Goal: Navigation & Orientation: Find specific page/section

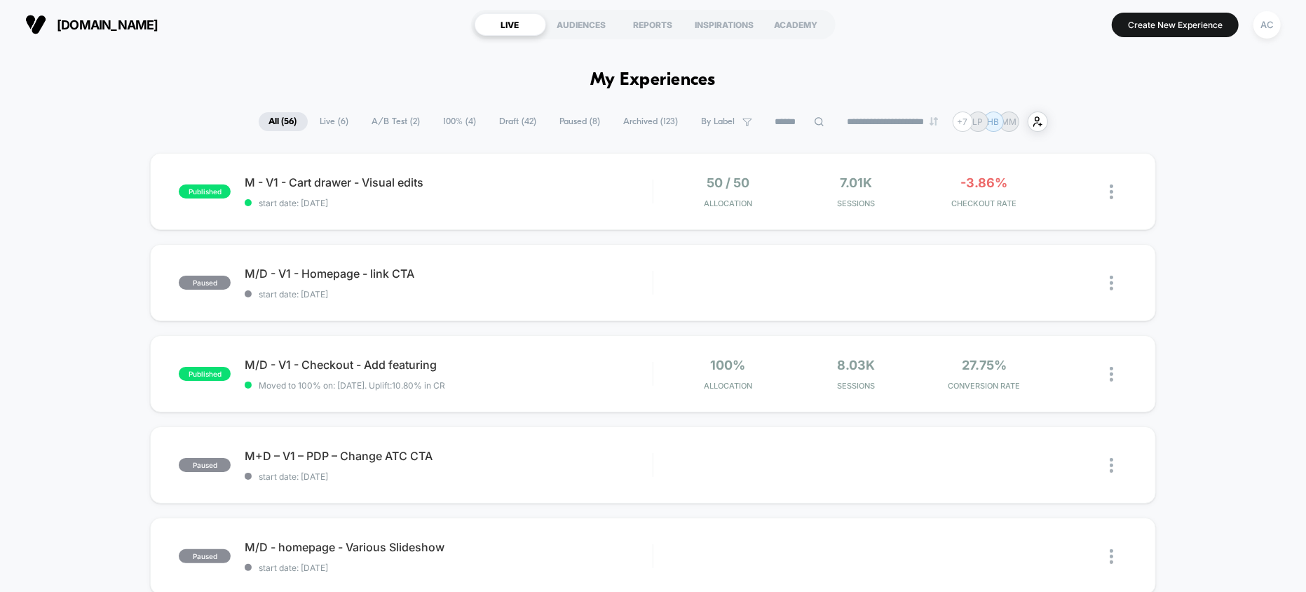
click at [362, 124] on span "A/B Test ( 2 )" at bounding box center [396, 121] width 69 height 19
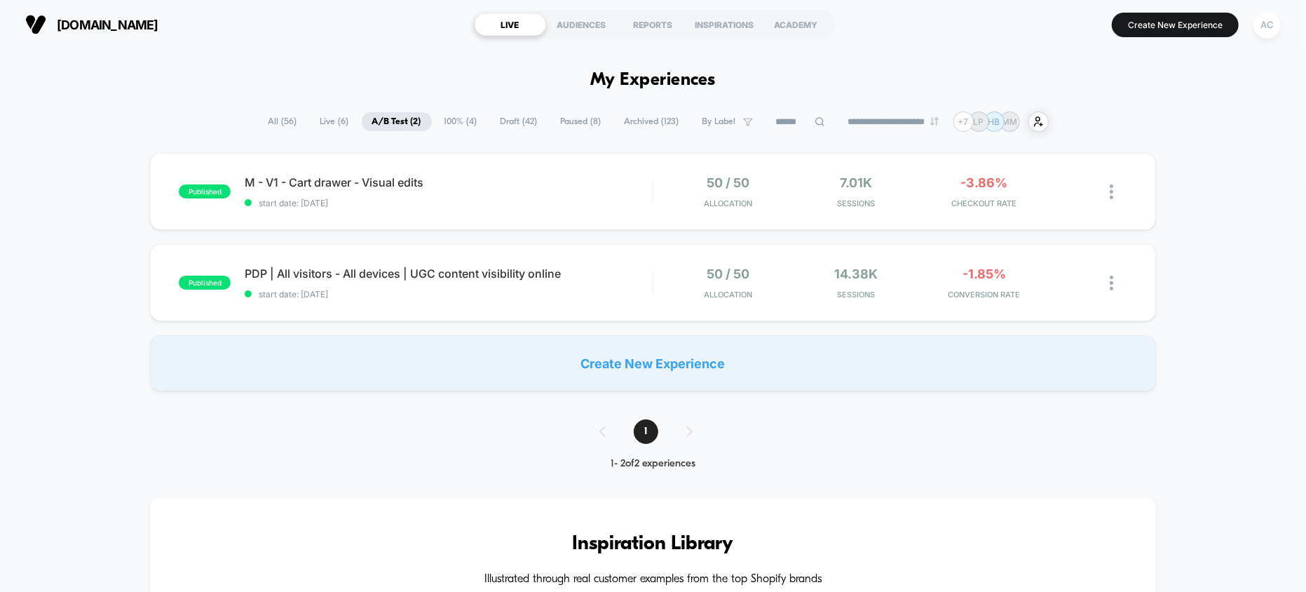
click at [1272, 33] on div "AC" at bounding box center [1267, 24] width 27 height 27
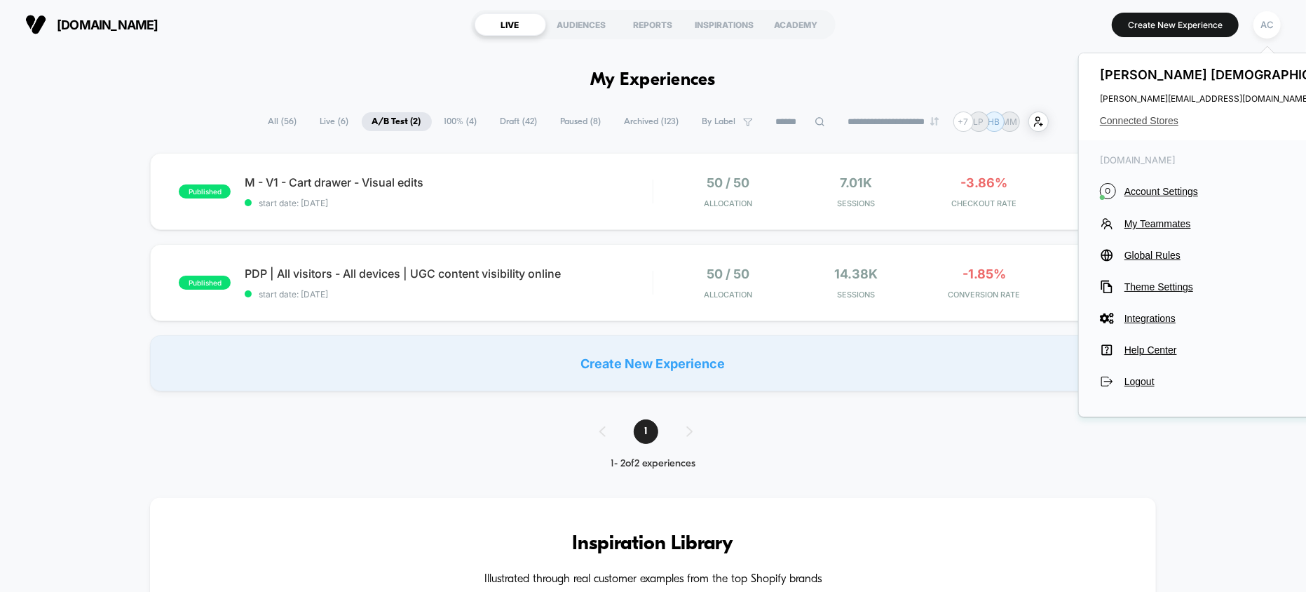
click at [1146, 122] on span "Connected Stores" at bounding box center [1228, 120] width 257 height 11
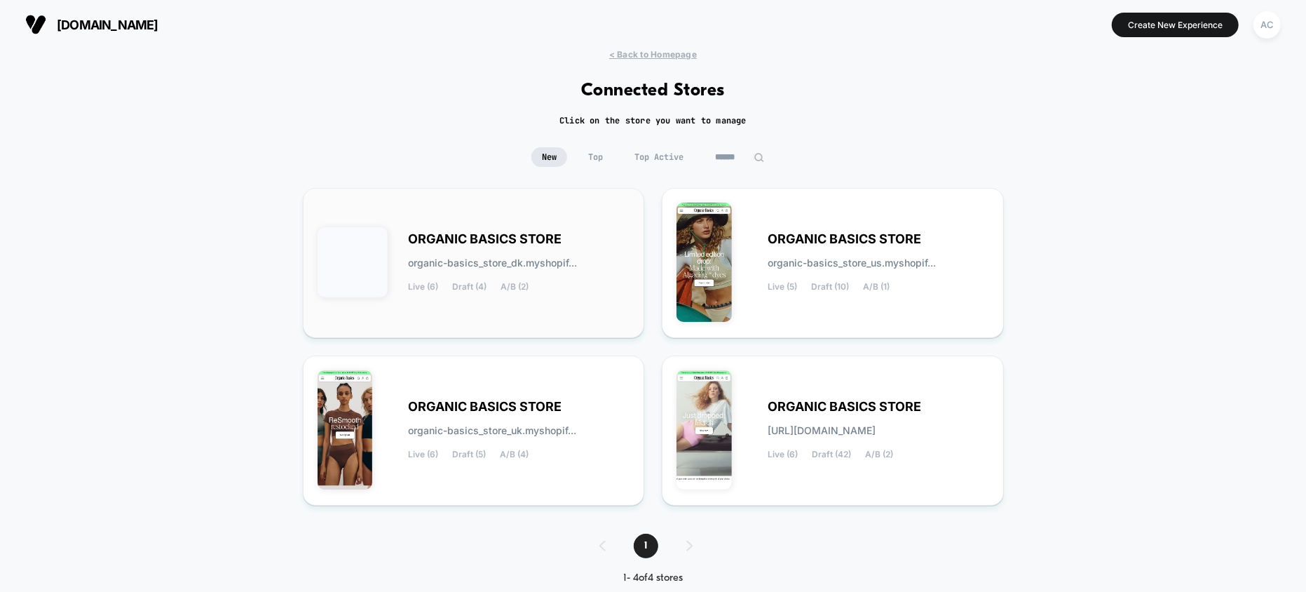
scroll to position [23, 0]
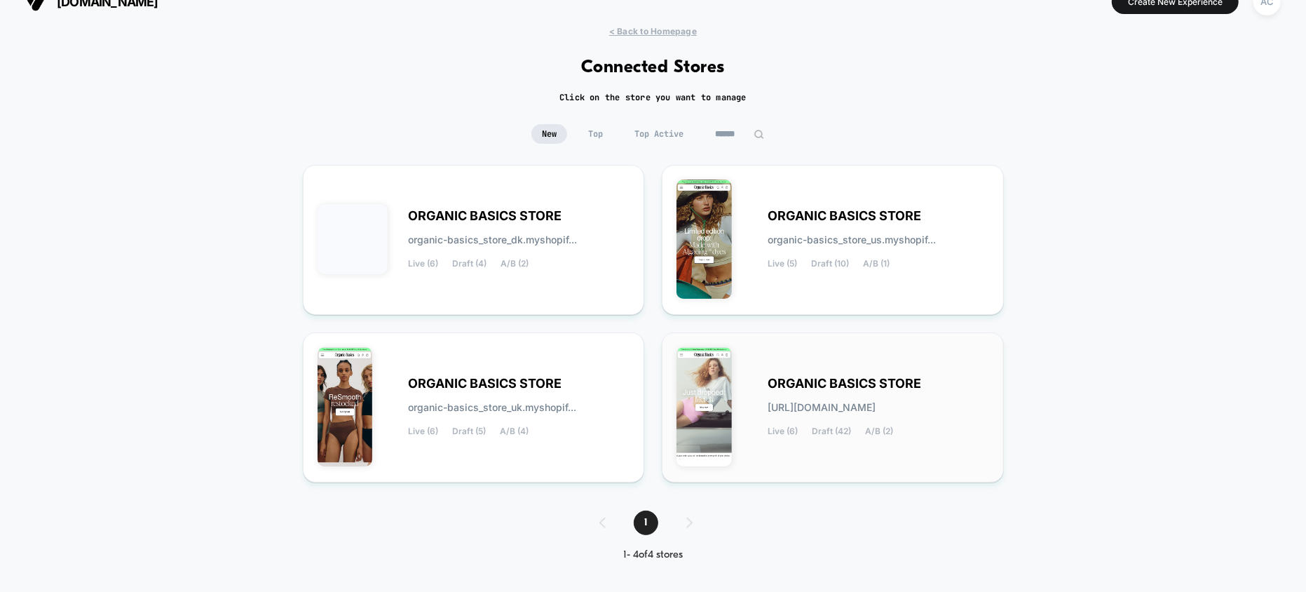
click at [817, 393] on div "ORGANIC BASICS STORE [URL][DOMAIN_NAME] Live (6) Draft (42) A/B (2)" at bounding box center [879, 407] width 222 height 57
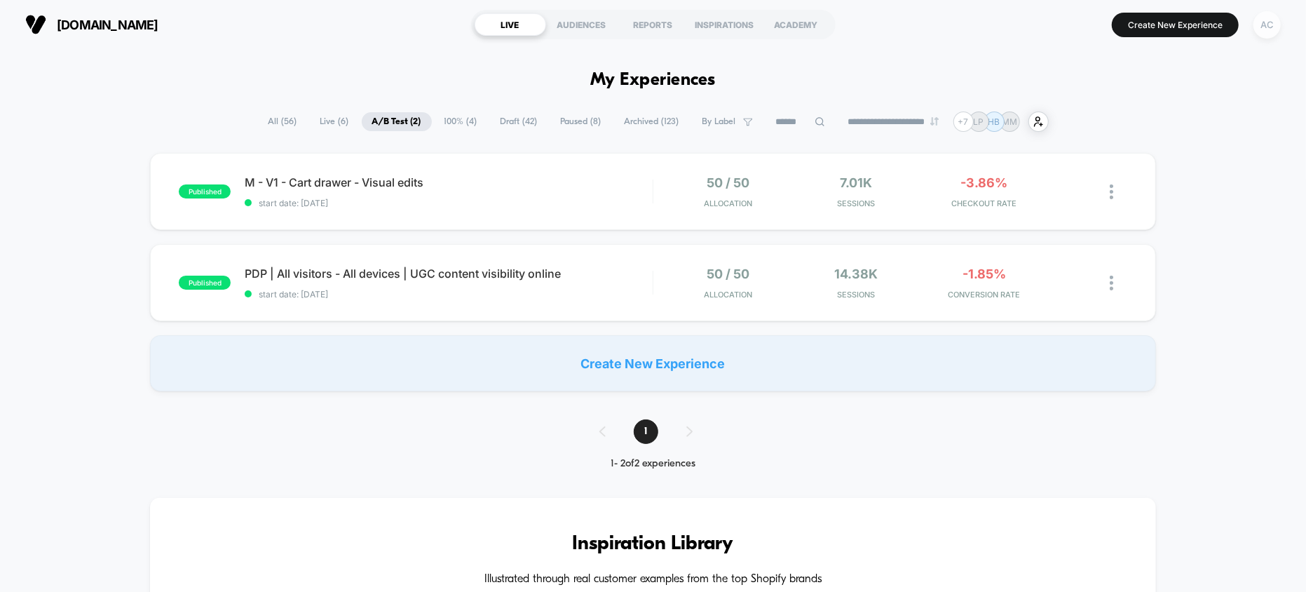
click at [1274, 34] on div "AC" at bounding box center [1267, 24] width 27 height 27
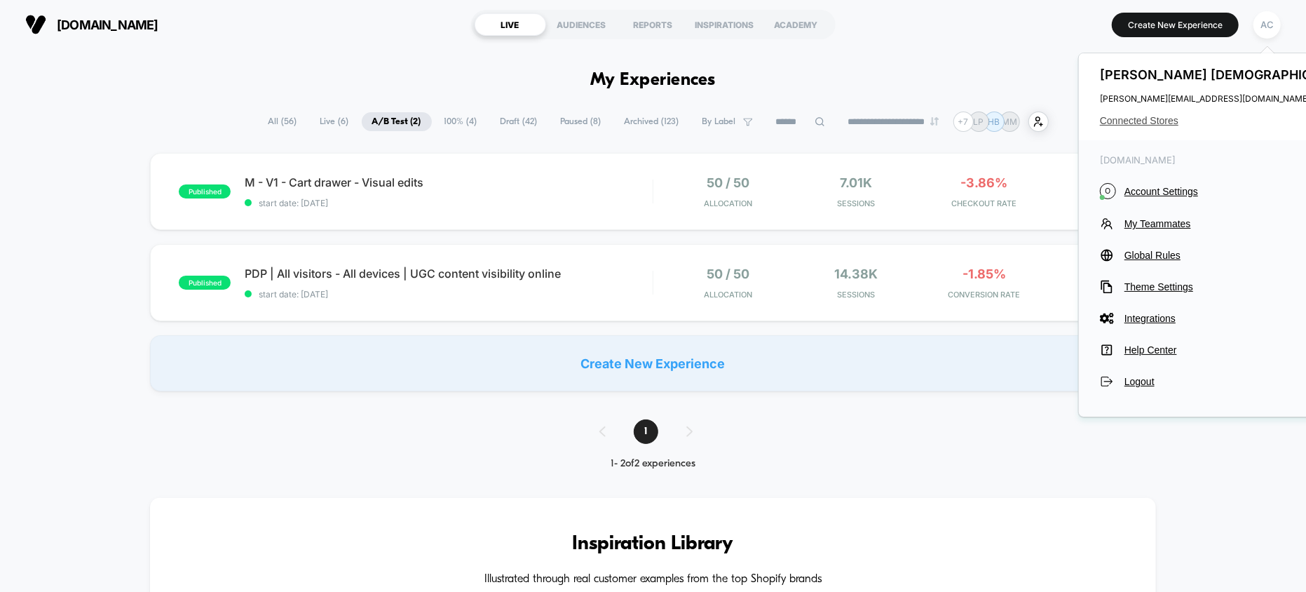
click at [1146, 116] on span "Connected Stores" at bounding box center [1228, 120] width 257 height 11
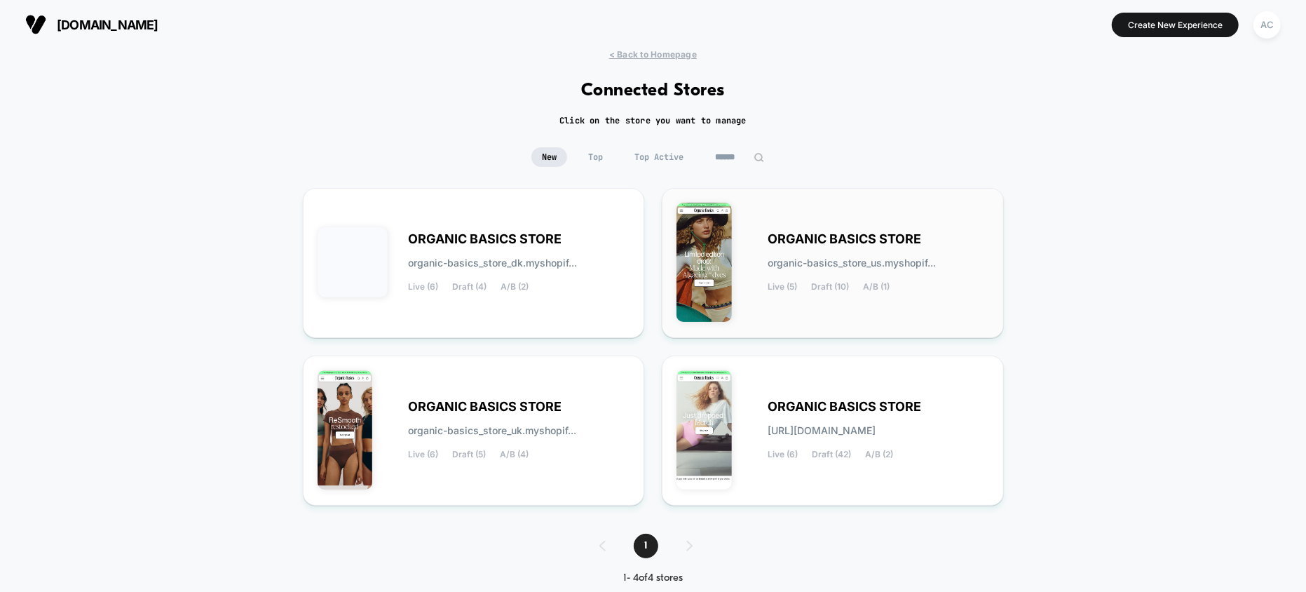
click at [911, 259] on span "organic-basics_store_us.myshopif..." at bounding box center [852, 263] width 168 height 10
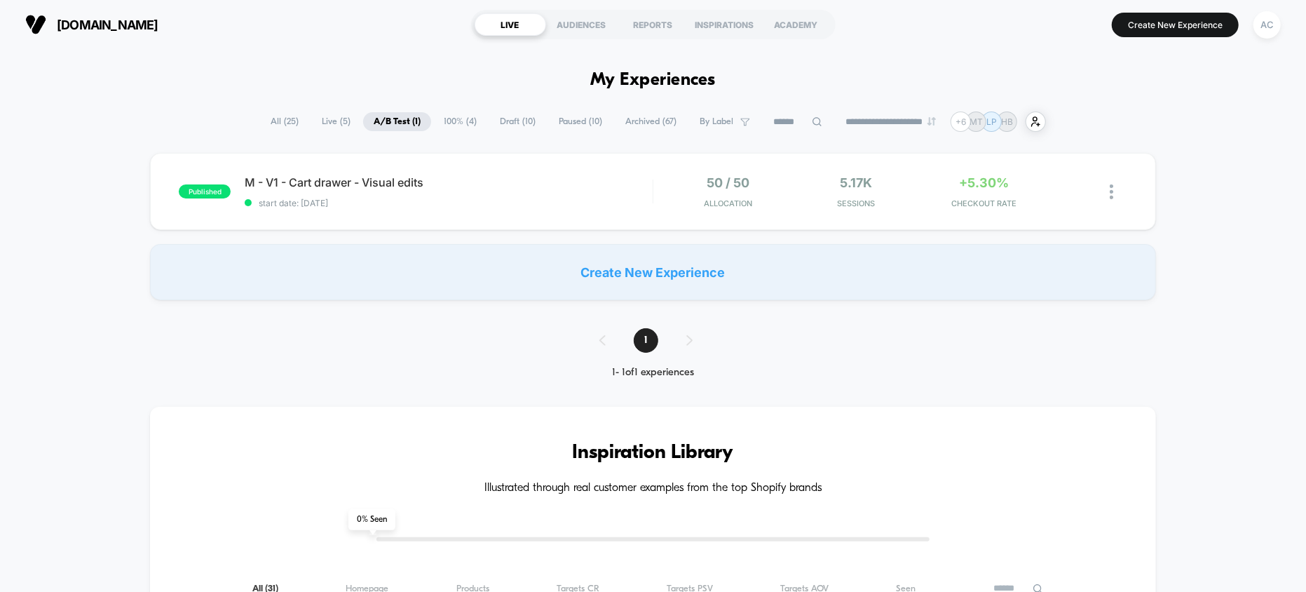
click at [330, 123] on span "Live ( 5 )" at bounding box center [336, 121] width 50 height 19
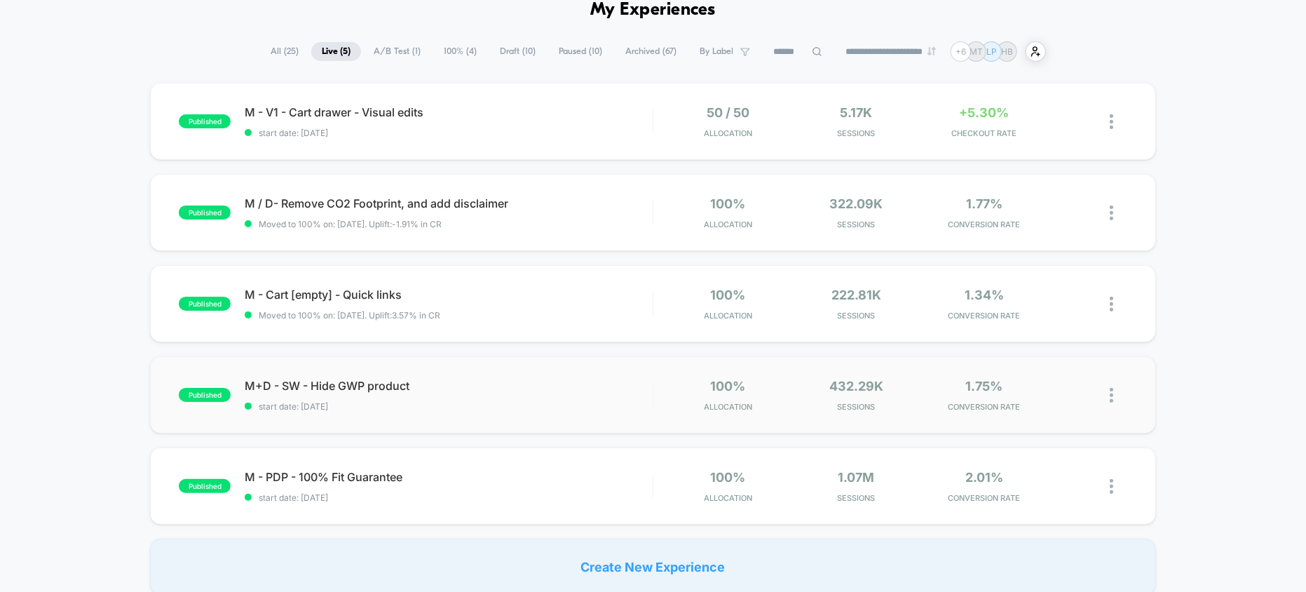
scroll to position [66, 0]
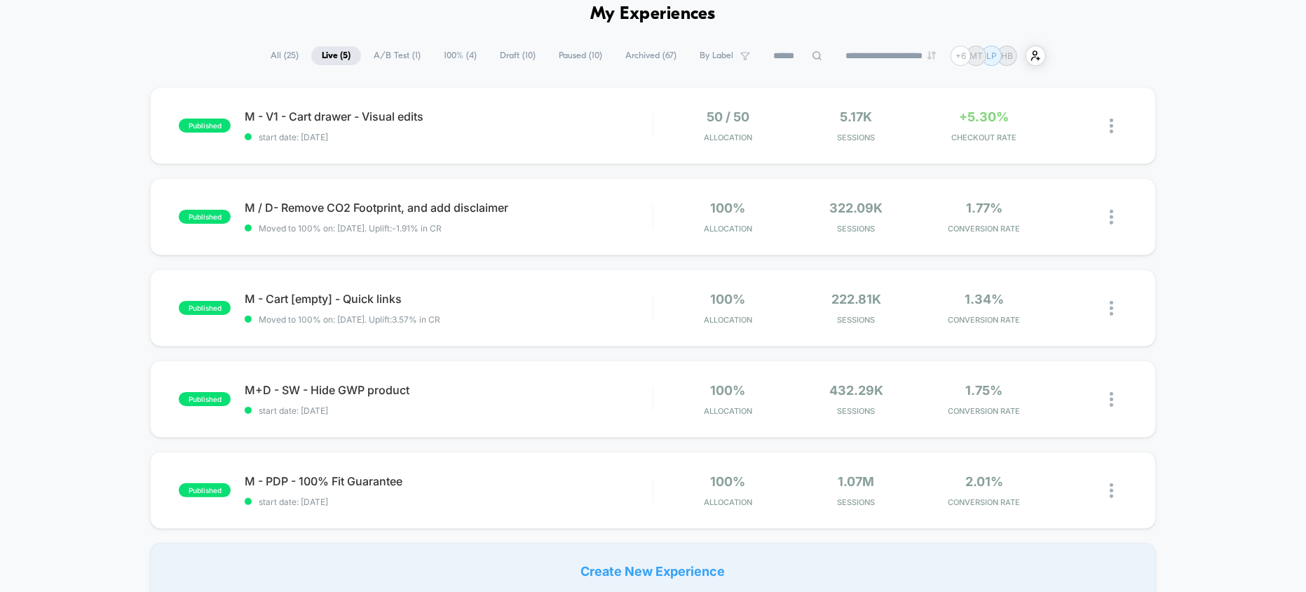
click at [391, 56] on span "A/B Test ( 1 )" at bounding box center [397, 55] width 68 height 19
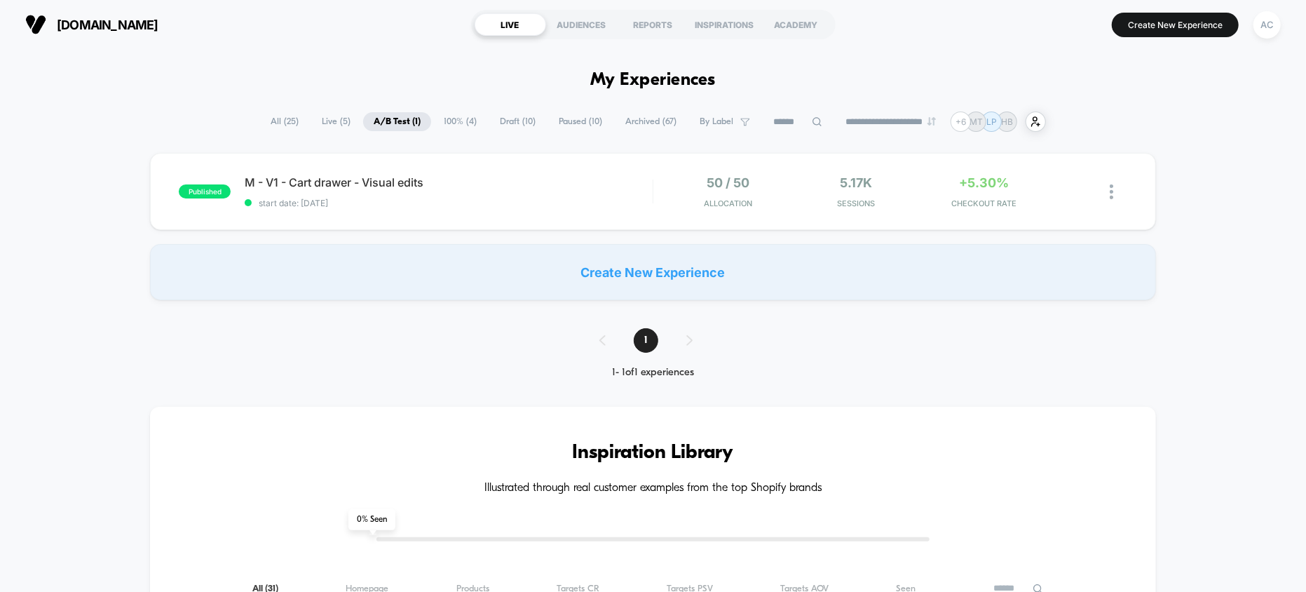
click at [504, 128] on span "Draft ( 10 )" at bounding box center [517, 121] width 57 height 19
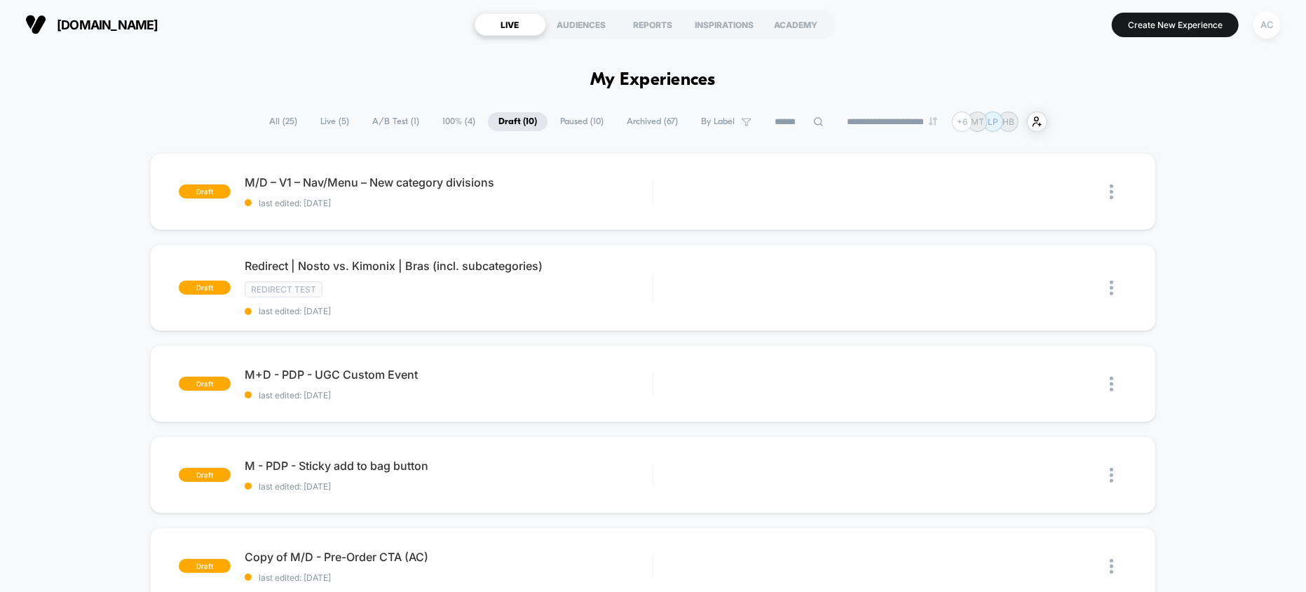
click at [1274, 31] on div "AC" at bounding box center [1267, 24] width 27 height 27
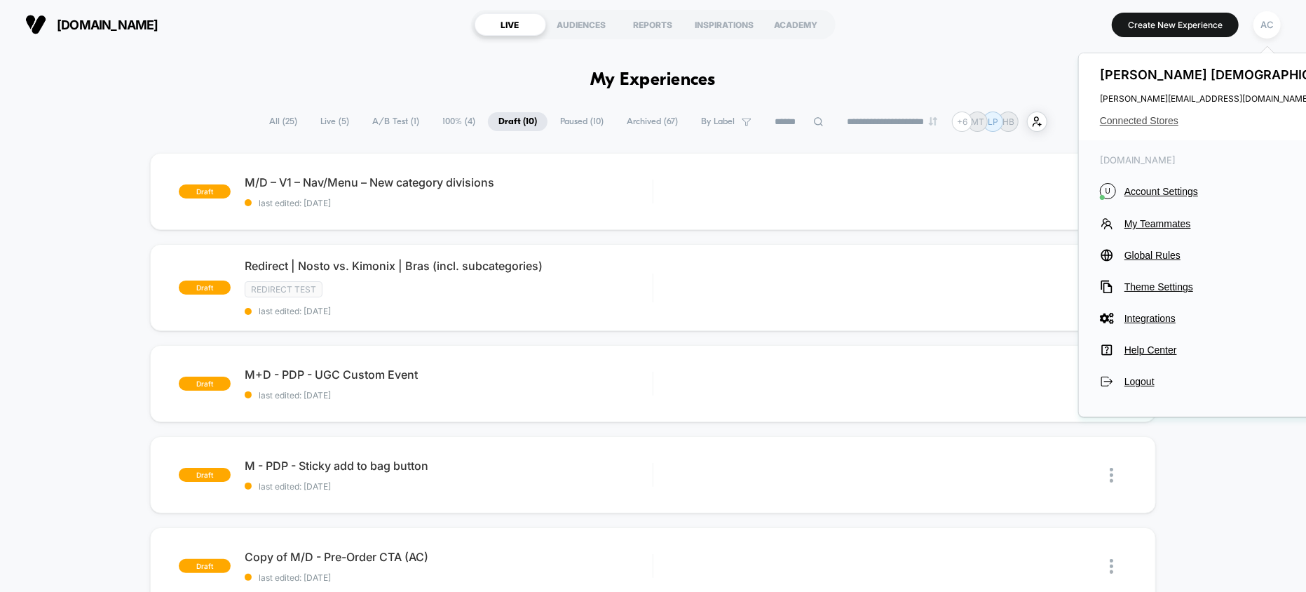
click at [1156, 122] on span "Connected Stores" at bounding box center [1228, 120] width 257 height 11
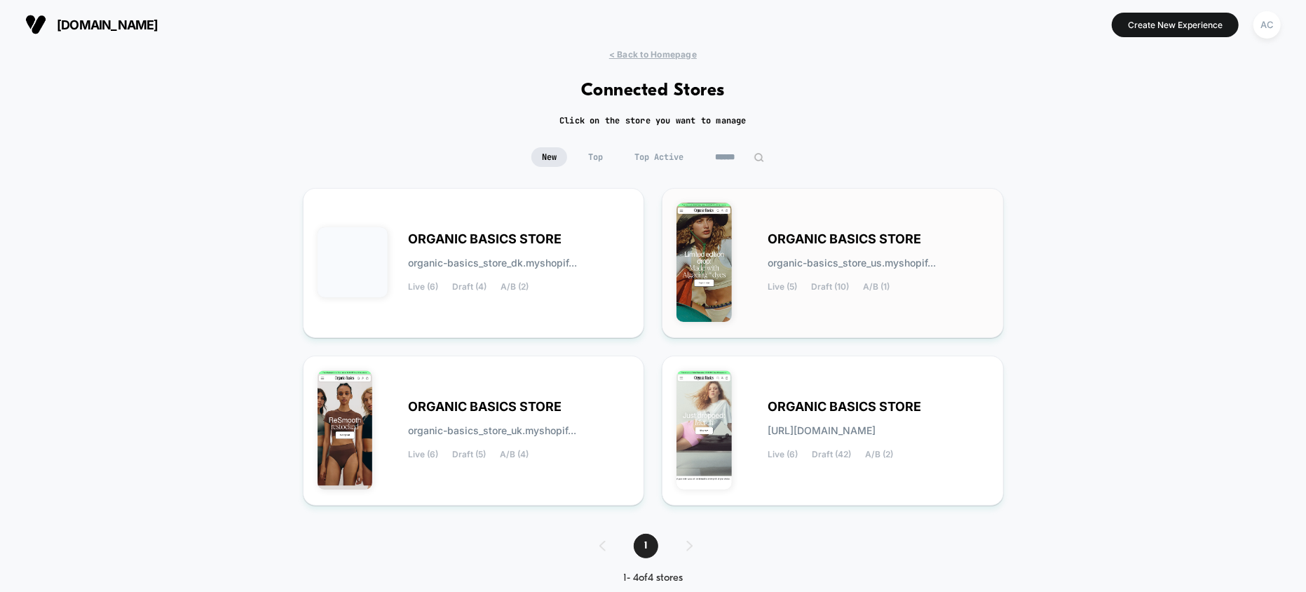
click at [803, 259] on span "organic-basics_store_us.myshopif..." at bounding box center [852, 263] width 168 height 10
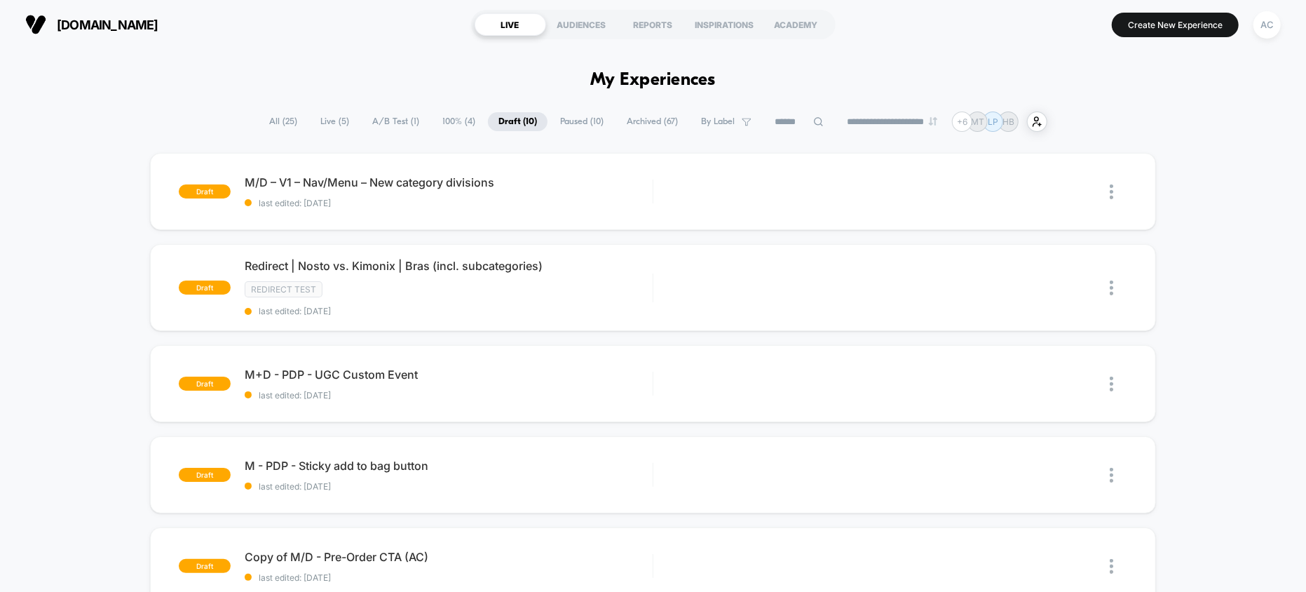
click at [578, 130] on span "Paused ( 10 )" at bounding box center [582, 121] width 65 height 19
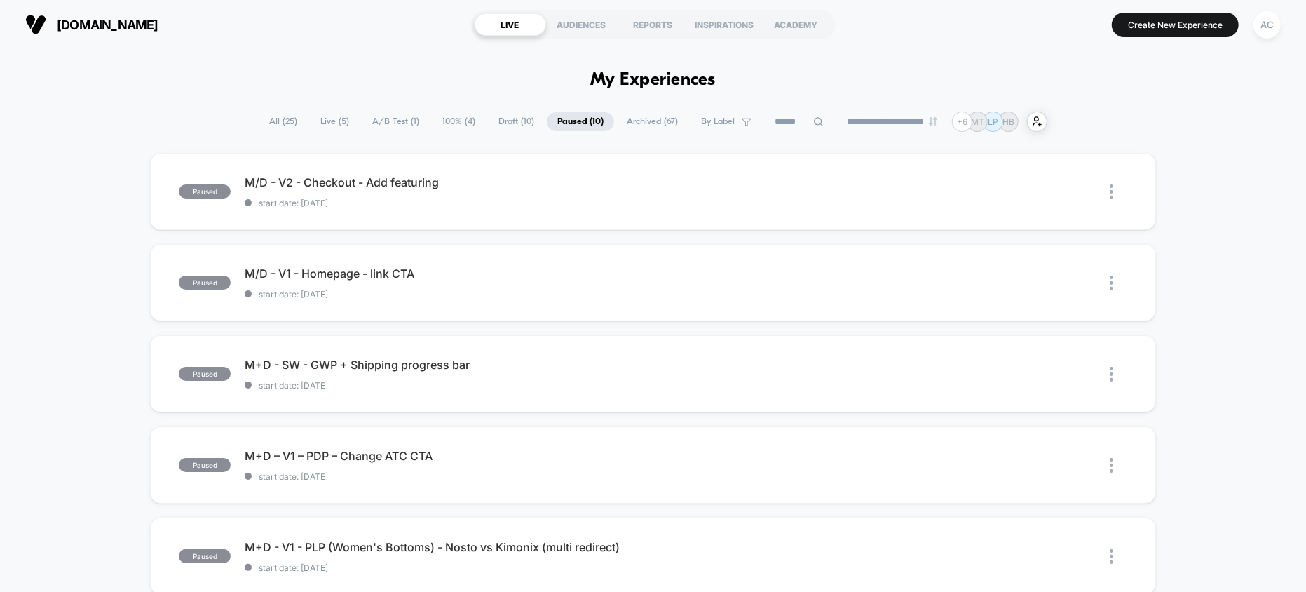
click at [504, 122] on span "Draft ( 10 )" at bounding box center [516, 121] width 57 height 19
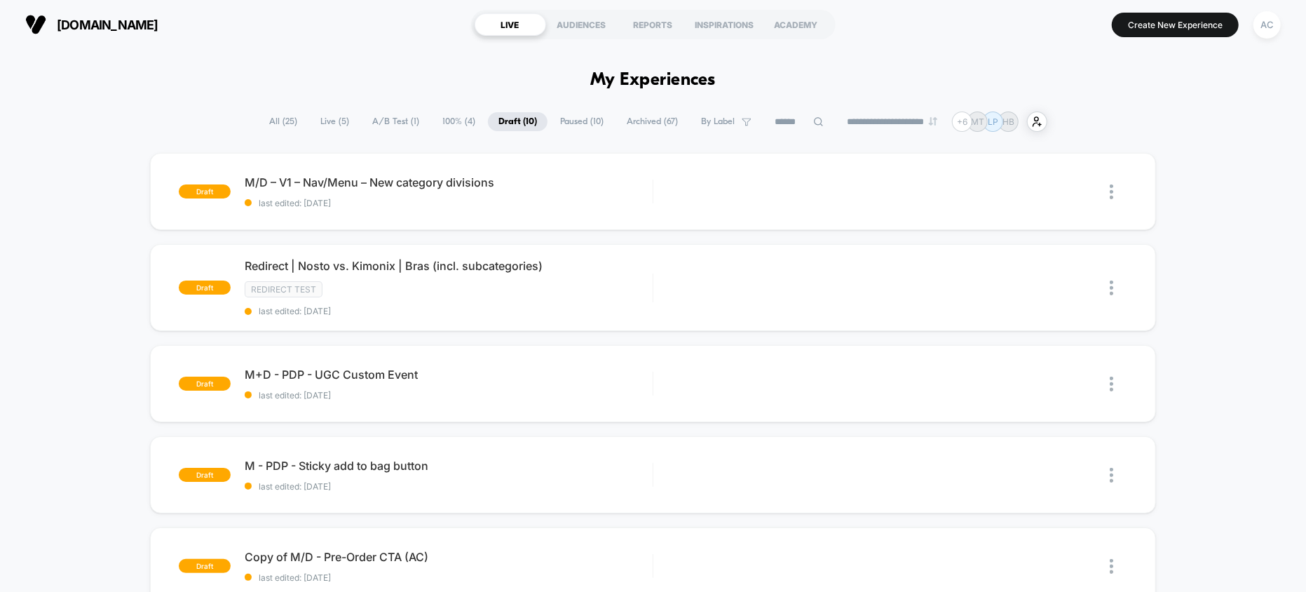
click at [452, 123] on span "100% ( 4 )" at bounding box center [459, 121] width 54 height 19
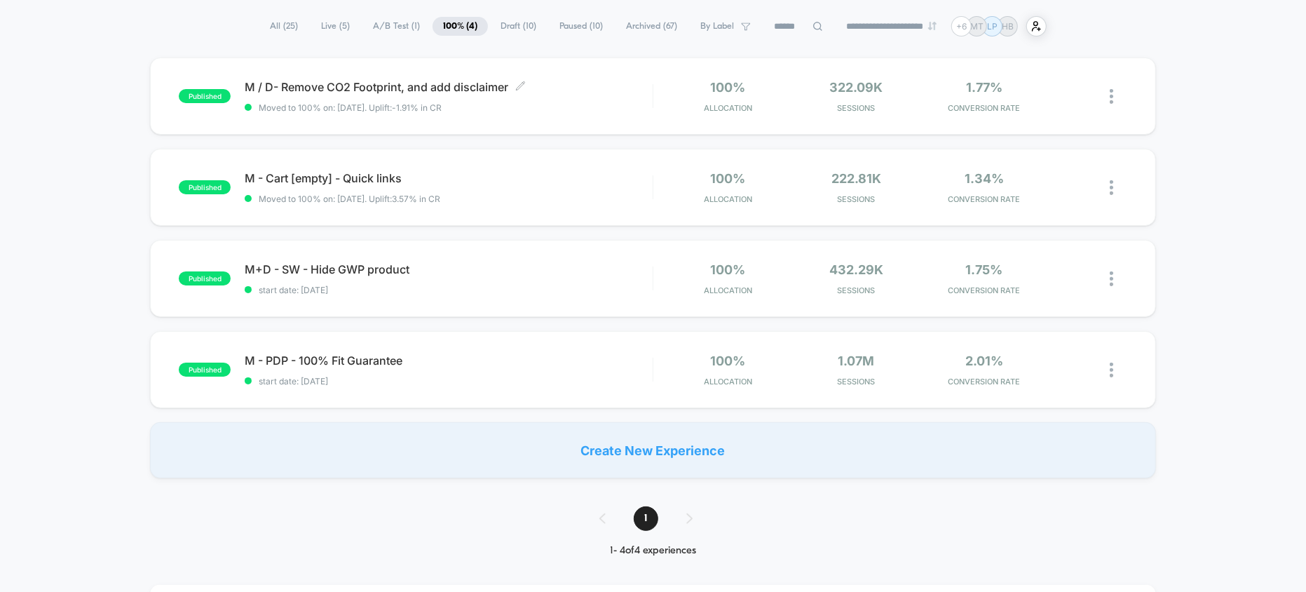
scroll to position [96, 0]
click at [385, 26] on span "A/B Test ( 1 )" at bounding box center [396, 25] width 68 height 19
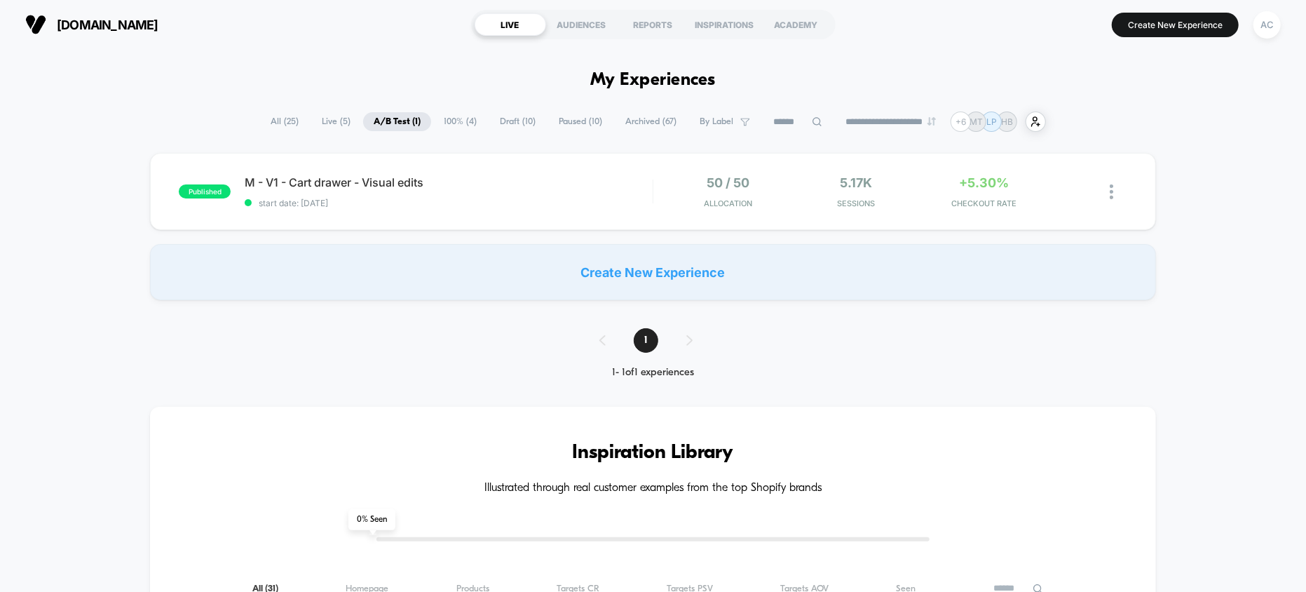
click at [342, 126] on span "Live ( 5 )" at bounding box center [336, 121] width 50 height 19
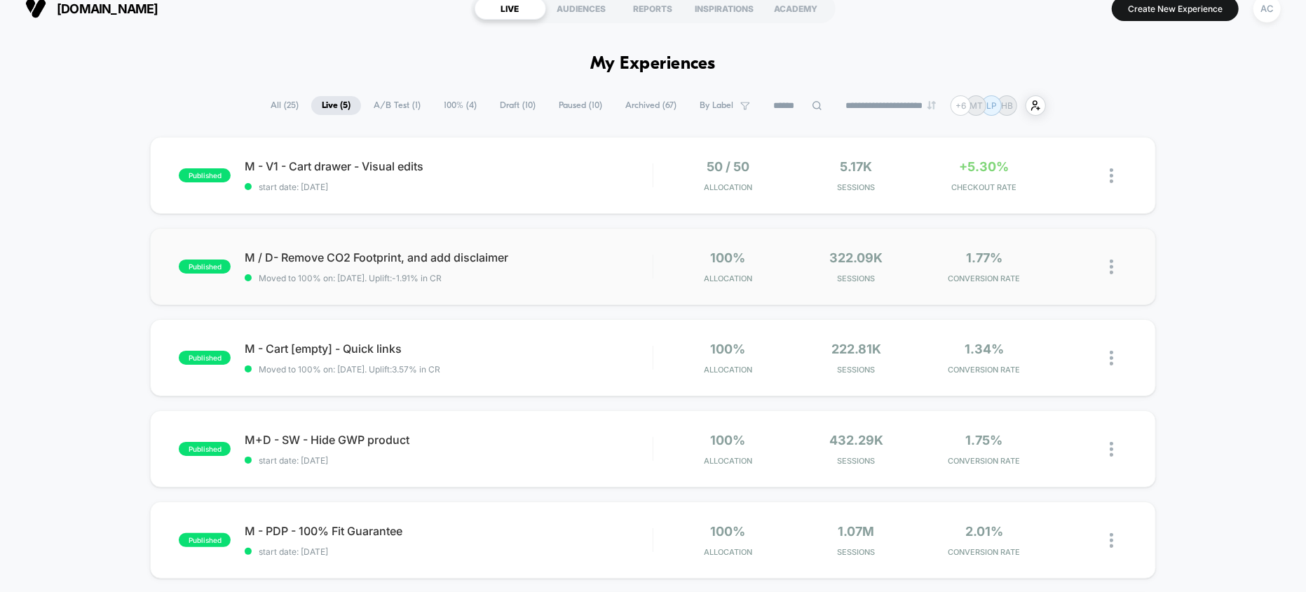
scroll to position [7, 0]
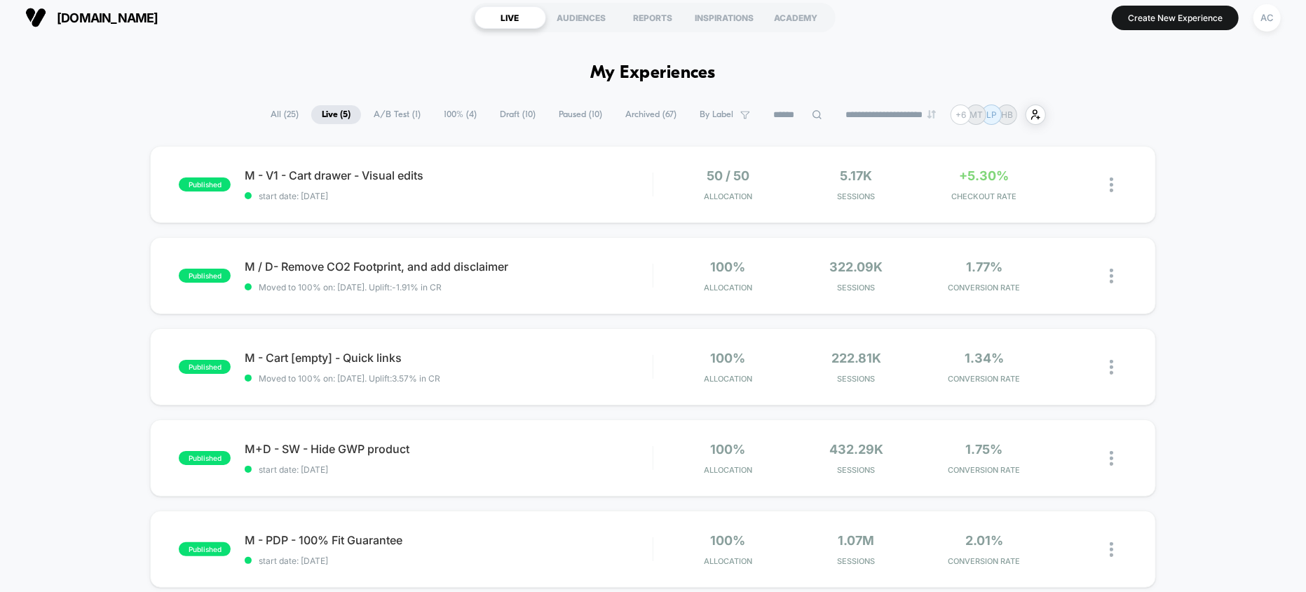
click at [276, 116] on span "All ( 25 )" at bounding box center [284, 114] width 49 height 19
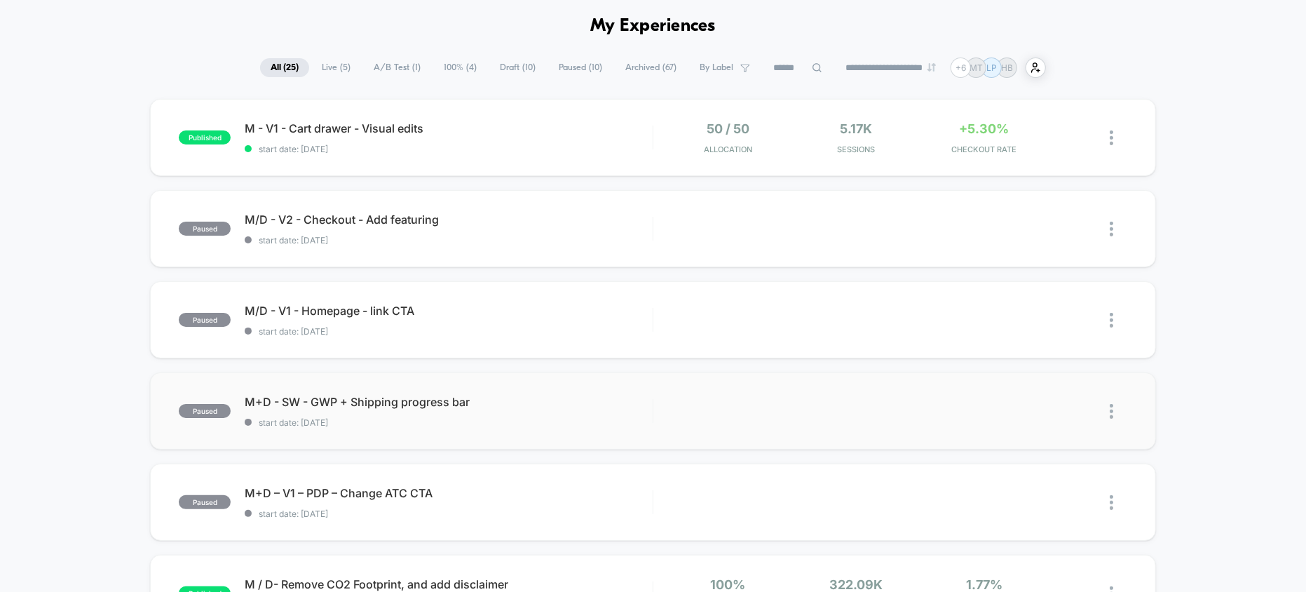
scroll to position [0, 0]
